Goal: Task Accomplishment & Management: Complete application form

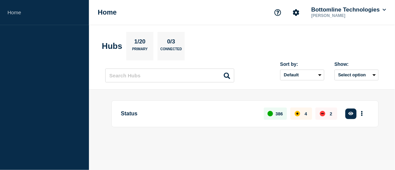
click at [143, 108] on p "Status" at bounding box center [188, 114] width 135 height 13
click at [354, 113] on icon "button" at bounding box center [351, 113] width 5 height 3
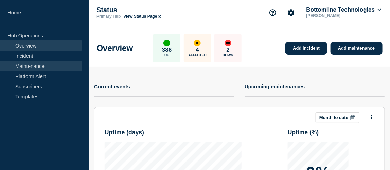
click at [27, 64] on link "Maintenance" at bounding box center [41, 66] width 82 height 10
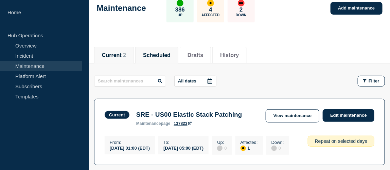
scroll to position [62, 0]
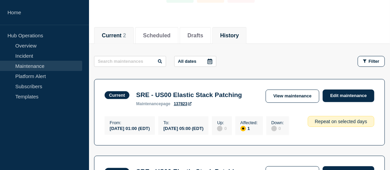
click at [236, 41] on li "History" at bounding box center [229, 35] width 34 height 17
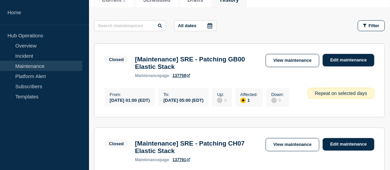
scroll to position [92, 0]
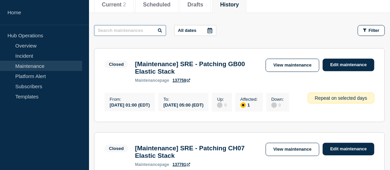
click at [127, 29] on input "text" at bounding box center [130, 30] width 72 height 11
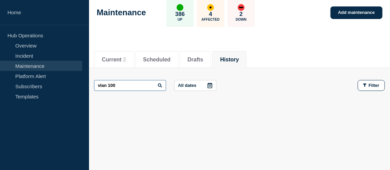
scroll to position [37, 0]
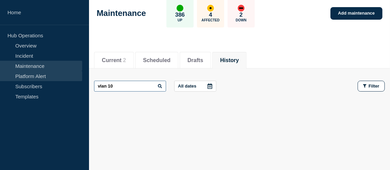
drag, startPoint x: 126, startPoint y: 84, endPoint x: 80, endPoint y: 78, distance: 46.3
click at [80, 78] on div "Home Hub Operations Overview Incident Maintenance Platform Alert Subscribers Te…" at bounding box center [195, 67] width 390 height 208
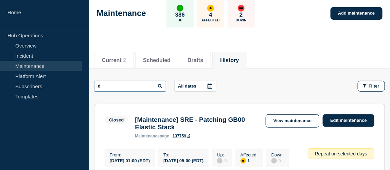
drag, startPoint x: 108, startPoint y: 84, endPoint x: 88, endPoint y: 88, distance: 20.3
type input "network engineering"
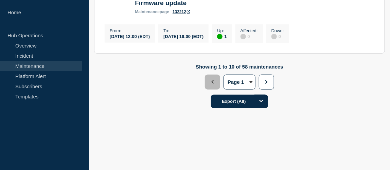
scroll to position [1088, 0]
click at [249, 90] on select "Page 1 Page 2 Page 3 Page 4 Page 5 Page 6" at bounding box center [240, 82] width 32 height 15
click at [265, 84] on icon "button" at bounding box center [267, 82] width 4 height 4
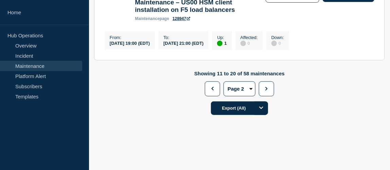
scroll to position [1073, 0]
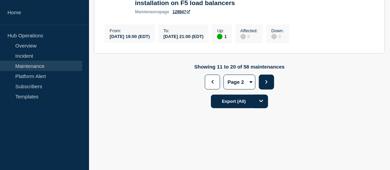
click at [270, 81] on button "Next" at bounding box center [266, 82] width 15 height 15
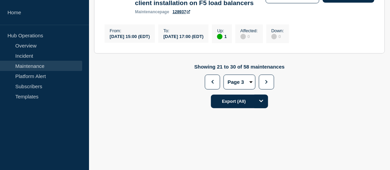
scroll to position [1092, 0]
click at [266, 87] on button "Next" at bounding box center [266, 82] width 15 height 15
click at [266, 85] on button "Next" at bounding box center [266, 82] width 15 height 15
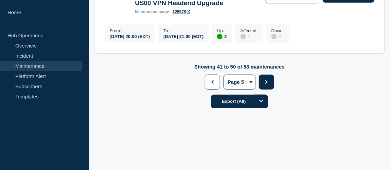
click at [263, 84] on button "Next" at bounding box center [266, 82] width 15 height 15
select select "6"
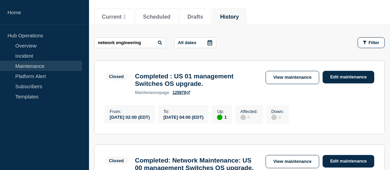
scroll to position [37, 0]
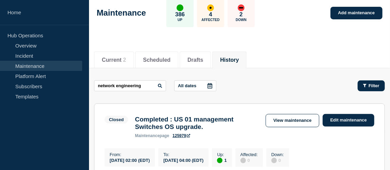
click at [380, 85] on button "Filter" at bounding box center [371, 86] width 27 height 11
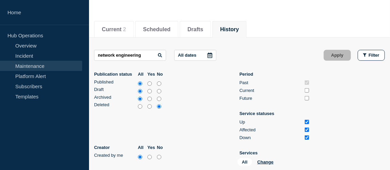
scroll to position [99, 0]
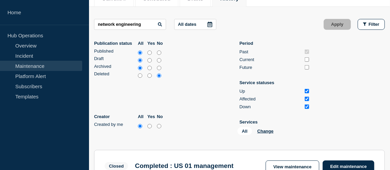
click at [148, 123] on input "yes" at bounding box center [150, 126] width 4 height 7
radio input "true"
click at [333, 21] on button "Apply" at bounding box center [337, 24] width 27 height 11
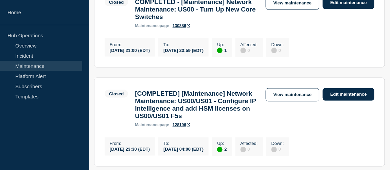
scroll to position [253, 0]
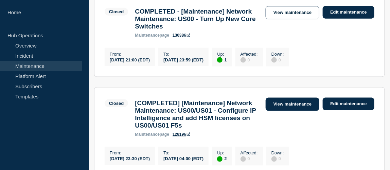
click at [298, 111] on link "View maintenance" at bounding box center [293, 104] width 54 height 13
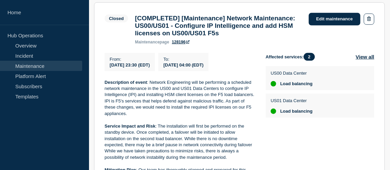
scroll to position [123, 0]
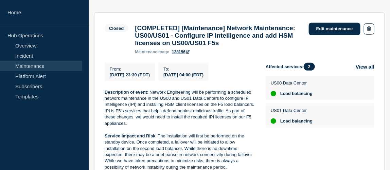
click at [103, 107] on section "Closed [COMPLETED] [Maintenance] Network Maintenance: US00/US01 - Configure IP …" at bounding box center [239, 150] width 291 height 276
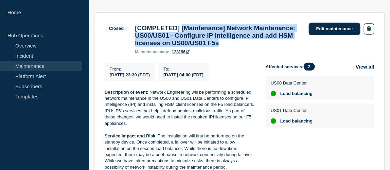
drag, startPoint x: 187, startPoint y: 29, endPoint x: 195, endPoint y: 54, distance: 26.7
click at [195, 47] on h3 "[COMPLETED] [Maintenance] Network Maintenance: US00/US01 - Configure IP Intelli…" at bounding box center [218, 35] width 167 height 22
copy h3 "[Maintenance] Network Maintenance: US00/US01 - Configure IP Intelligence and ad…"
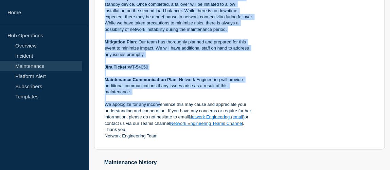
scroll to position [278, 0]
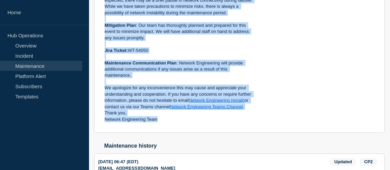
drag, startPoint x: 104, startPoint y: 45, endPoint x: 162, endPoint y: 132, distance: 105.2
copy div "Loremipsumd si ametc : Adipisc Elitseddoei temp in utlaboreet d magnaaliq enima…"
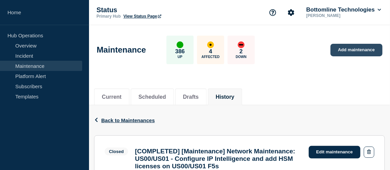
click at [364, 50] on link "Add maintenance" at bounding box center [357, 50] width 52 height 13
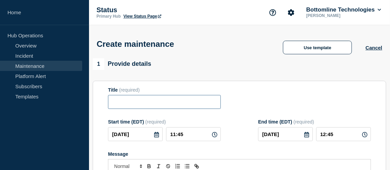
click at [140, 101] on input "Title" at bounding box center [164, 102] width 113 height 14
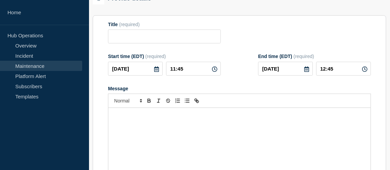
scroll to position [123, 0]
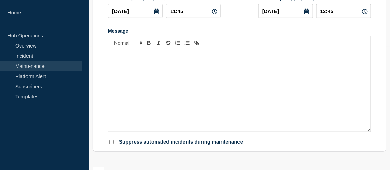
click at [130, 71] on div "Message" at bounding box center [239, 91] width 262 height 82
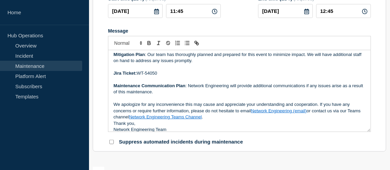
click at [233, 120] on p "We apologize for any inconvenience this may cause and appreciate your understan…" at bounding box center [240, 111] width 252 height 19
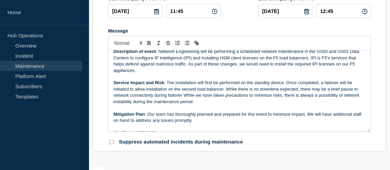
scroll to position [0, 0]
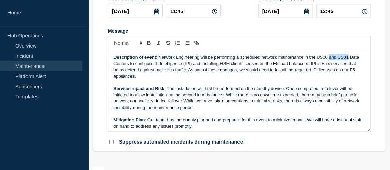
drag, startPoint x: 328, startPoint y: 60, endPoint x: 348, endPoint y: 57, distance: 19.9
click at [348, 57] on p "Description of event : Network Engineering will be performing a scheduled netwo…" at bounding box center [240, 66] width 252 height 25
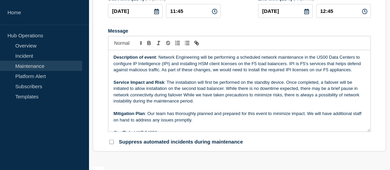
click at [356, 58] on p "Description of event : Network Engineering will be performing a scheduled netwo…" at bounding box center [240, 63] width 252 height 19
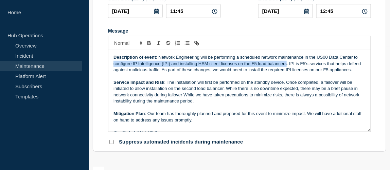
drag, startPoint x: 113, startPoint y: 66, endPoint x: 286, endPoint y: 65, distance: 173.1
click at [286, 65] on div "Description of event : Network Engineering will be performing a scheduled netwo…" at bounding box center [239, 91] width 262 height 82
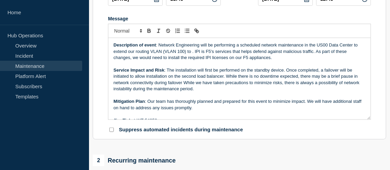
scroll to position [154, 0]
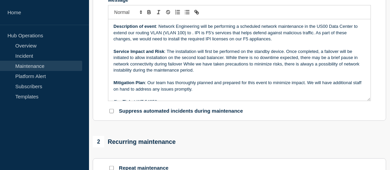
click at [132, 34] on p "Description of event : Network Engineering will be performing a scheduled netwo…" at bounding box center [240, 32] width 252 height 19
click at [187, 34] on p "Description of event : Network Engineering will be performing a scheduled netwo…" at bounding box center [240, 32] width 252 height 19
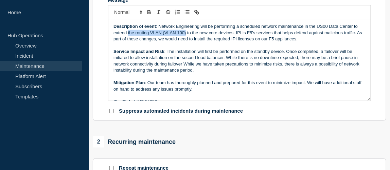
drag, startPoint x: 186, startPoint y: 34, endPoint x: 128, endPoint y: 35, distance: 57.8
click at [128, 35] on p "Description of event : Network Engineering will be performing a scheduled netwo…" at bounding box center [240, 32] width 252 height 19
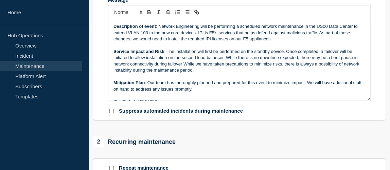
click at [198, 34] on p "Description of event : Network Engineering will be performing a scheduled netwo…" at bounding box center [240, 32] width 252 height 19
drag, startPoint x: 197, startPoint y: 33, endPoint x: 276, endPoint y: 38, distance: 79.7
click at [276, 38] on p "Description of event : Network Engineering will be performing a scheduled netwo…" at bounding box center [240, 32] width 252 height 19
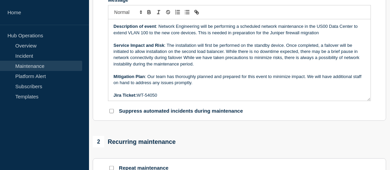
click at [271, 35] on p "Description of event : Network Engineering will be performing a scheduled netwo…" at bounding box center [240, 29] width 252 height 13
click at [346, 33] on p "Description of event : Network Engineering will be performing a scheduled netwo…" at bounding box center [240, 29] width 252 height 13
click at [340, 35] on p "Description of event : Network Engineering will be performing a scheduled netwo…" at bounding box center [240, 29] width 252 height 13
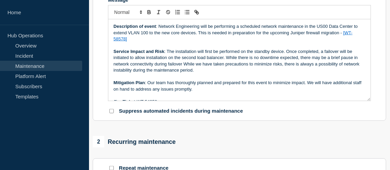
click at [139, 39] on p "Description of event : Network Engineering will be performing a scheduled netwo…" at bounding box center [240, 32] width 252 height 19
